Goal: Transaction & Acquisition: Download file/media

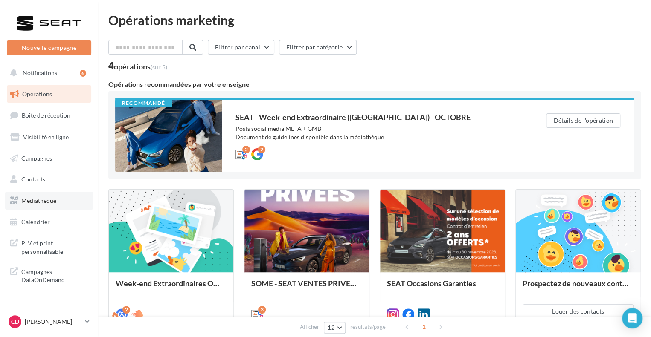
click at [46, 197] on link "Médiathèque" at bounding box center [49, 201] width 88 height 18
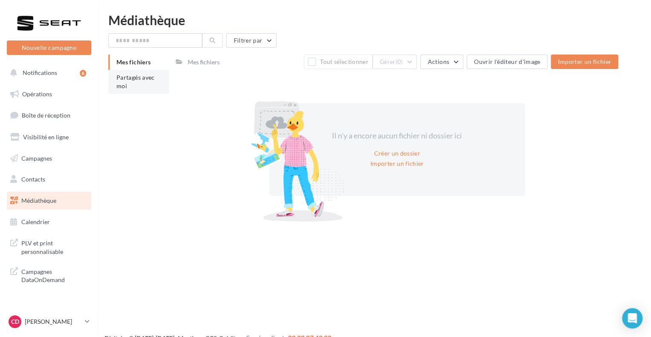
click at [152, 85] on li "Partagés avec moi" at bounding box center [138, 82] width 61 height 24
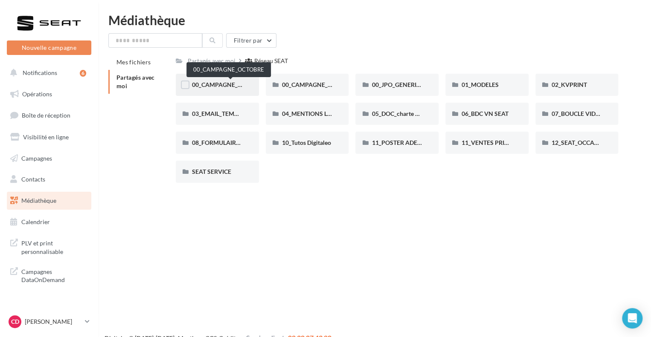
click at [234, 87] on span "00_CAMPAGNE_OCTOBRE" at bounding box center [228, 84] width 73 height 7
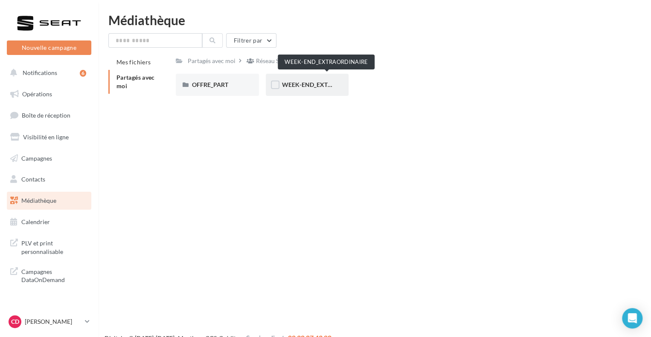
click at [326, 83] on span "WEEK-END_EXTRAORDINAIRE" at bounding box center [325, 84] width 86 height 7
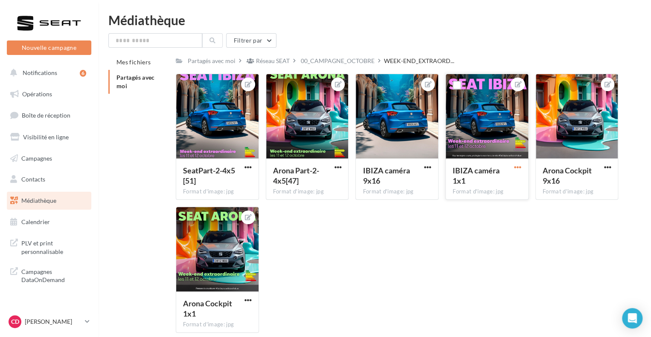
click at [520, 171] on span "button" at bounding box center [517, 167] width 7 height 7
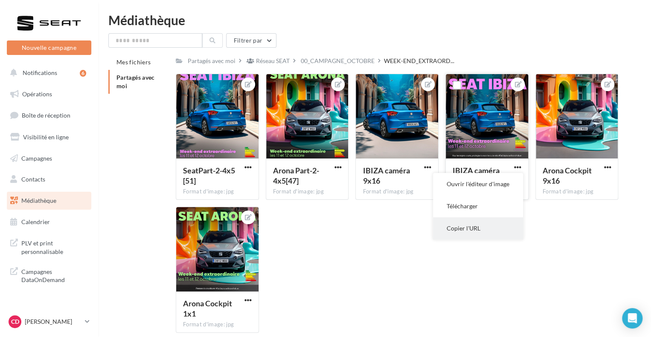
click at [476, 223] on button "Copier l'URL" at bounding box center [478, 228] width 90 height 22
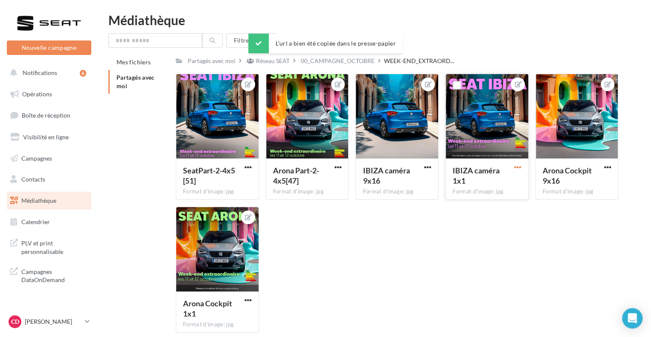
click at [515, 168] on span "button" at bounding box center [517, 167] width 7 height 7
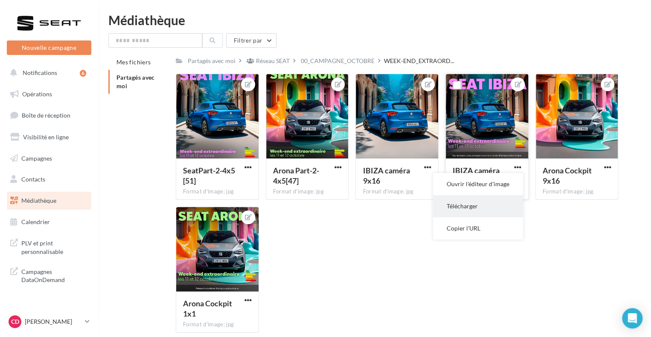
click at [493, 198] on button "Télécharger" at bounding box center [478, 206] width 90 height 22
click at [249, 298] on span "button" at bounding box center [247, 300] width 7 height 7
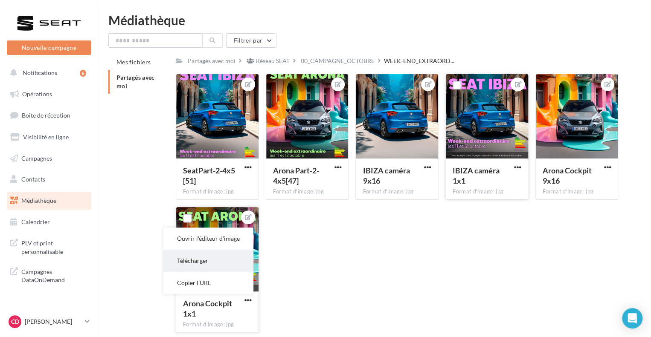
click at [206, 261] on button "Télécharger" at bounding box center [208, 261] width 90 height 22
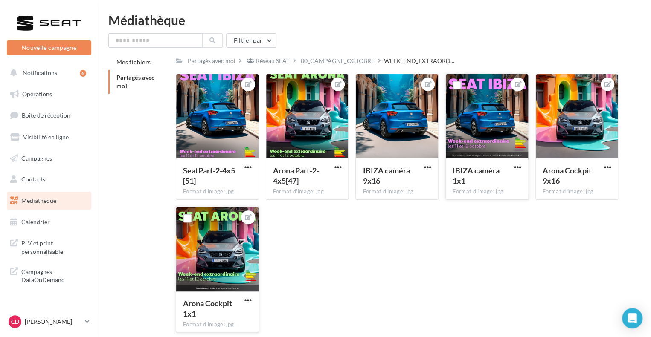
click at [388, 242] on div "SeatPart-2-4x5[51] Format d'image: jpg SeatPart-2-4x5[51] Arona Part-2-4x5[47] …" at bounding box center [400, 207] width 449 height 266
click at [349, 58] on div "00_CAMPAGNE_OCTOBRE" at bounding box center [338, 61] width 74 height 9
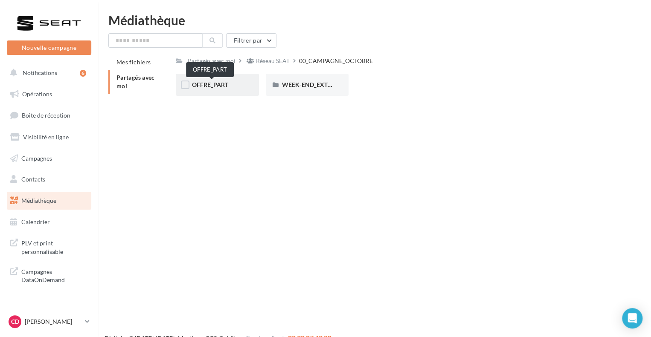
click at [218, 88] on span "OFFRE_PART" at bounding box center [210, 84] width 36 height 7
click at [322, 64] on div "00_CAMPAGNE_OCTOBRE" at bounding box center [338, 61] width 74 height 9
click at [90, 318] on link "CD [PERSON_NAME] SEAT-VENISSIEUX" at bounding box center [49, 322] width 84 height 16
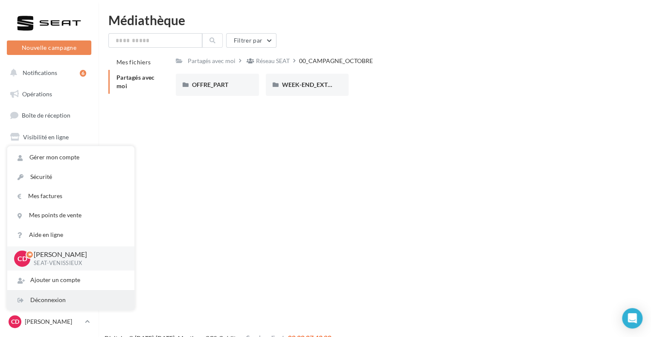
click at [56, 294] on div "Déconnexion" at bounding box center [70, 300] width 127 height 19
